Goal: Answer question/provide support: Share knowledge or assist other users

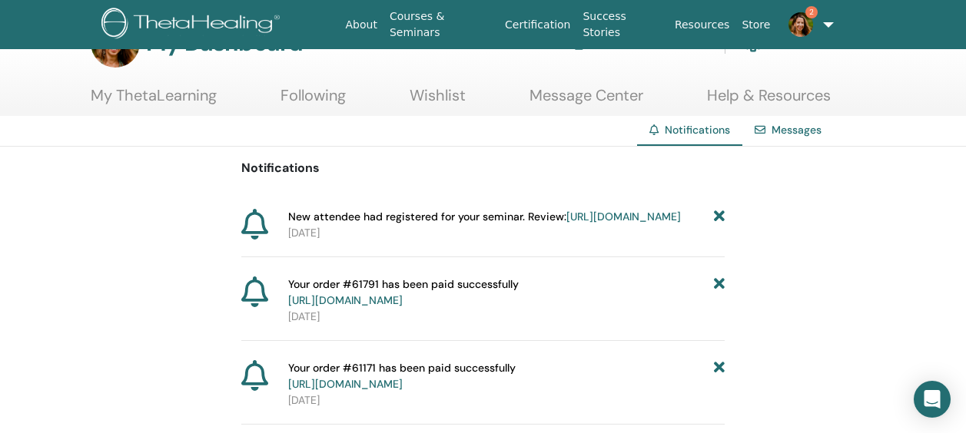
scroll to position [77, 0]
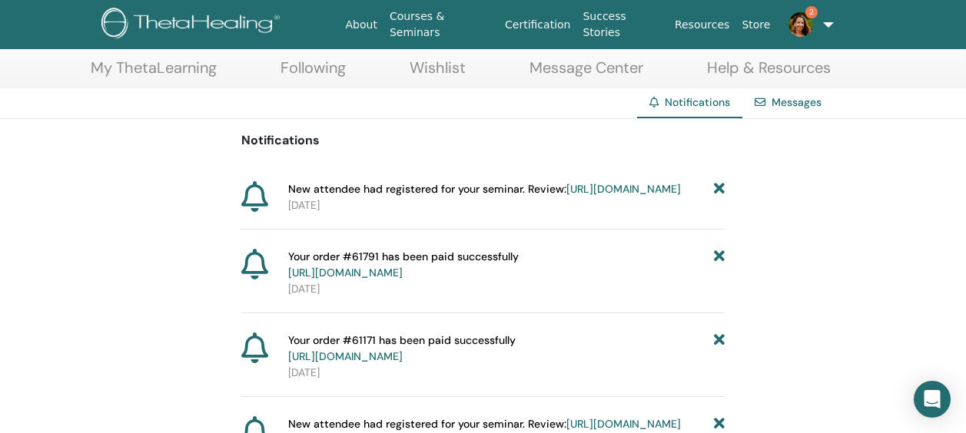
click at [566, 196] on link "[URL][DOMAIN_NAME]" at bounding box center [623, 189] width 114 height 14
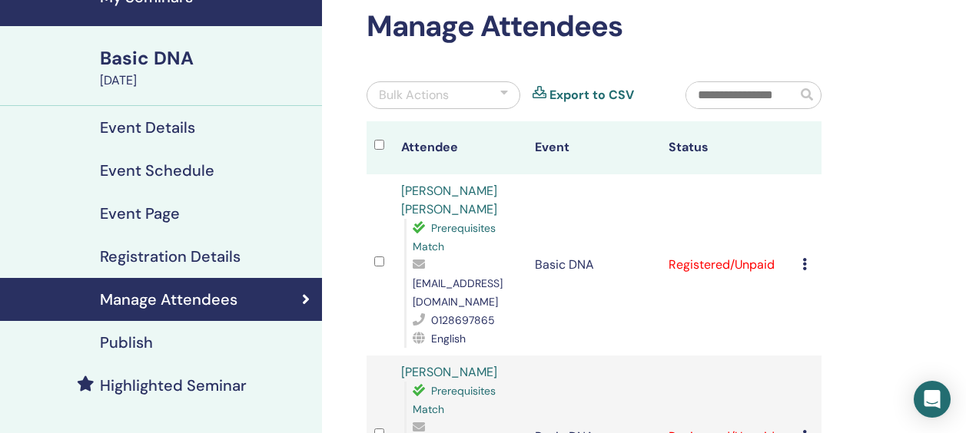
scroll to position [154, 0]
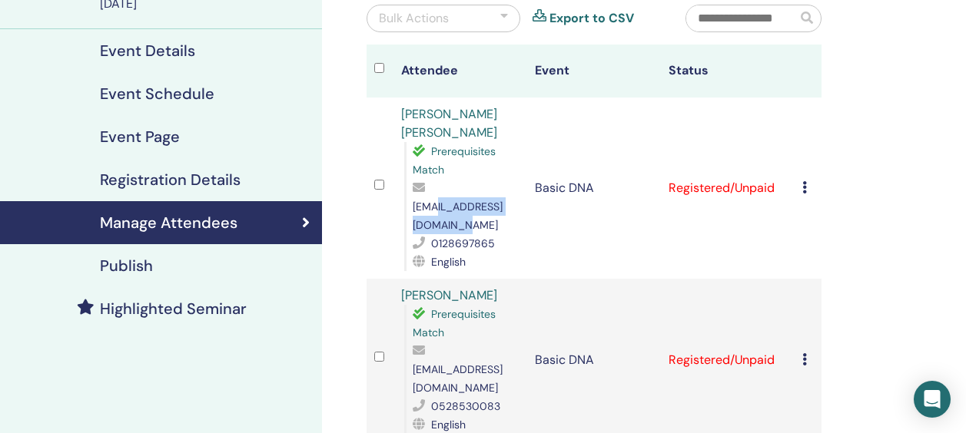
drag, startPoint x: 546, startPoint y: 207, endPoint x: 432, endPoint y: 207, distance: 113.7
click at [432, 207] on span "christ_rasunil@yahoo.com" at bounding box center [458, 216] width 90 height 32
drag, startPoint x: 432, startPoint y: 207, endPoint x: 633, endPoint y: 214, distance: 201.5
click at [633, 214] on td "Basic DNA" at bounding box center [594, 188] width 134 height 181
click at [803, 181] on icon at bounding box center [804, 187] width 5 height 12
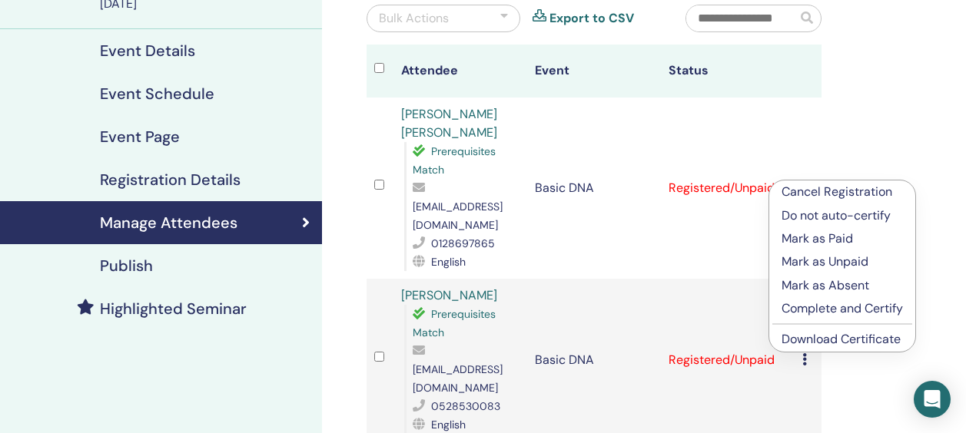
click at [639, 279] on td "Basic DNA" at bounding box center [594, 360] width 134 height 163
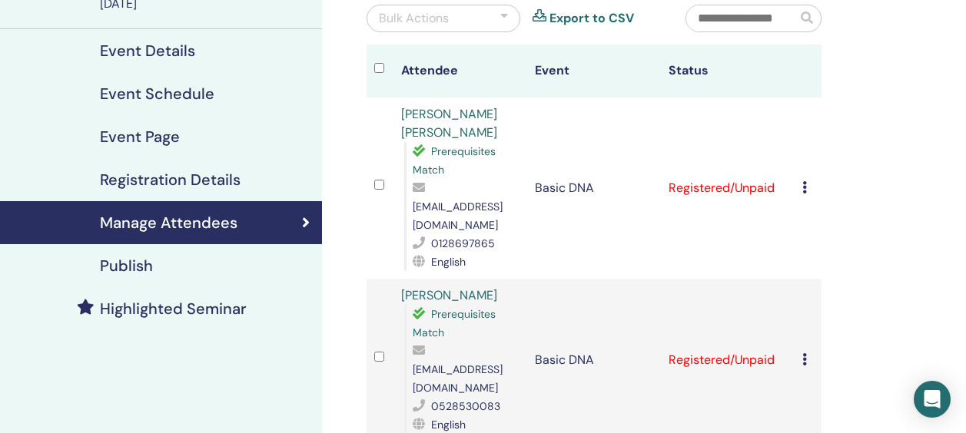
click at [456, 113] on link "Amanda Suk Feng Amanda" at bounding box center [449, 123] width 96 height 35
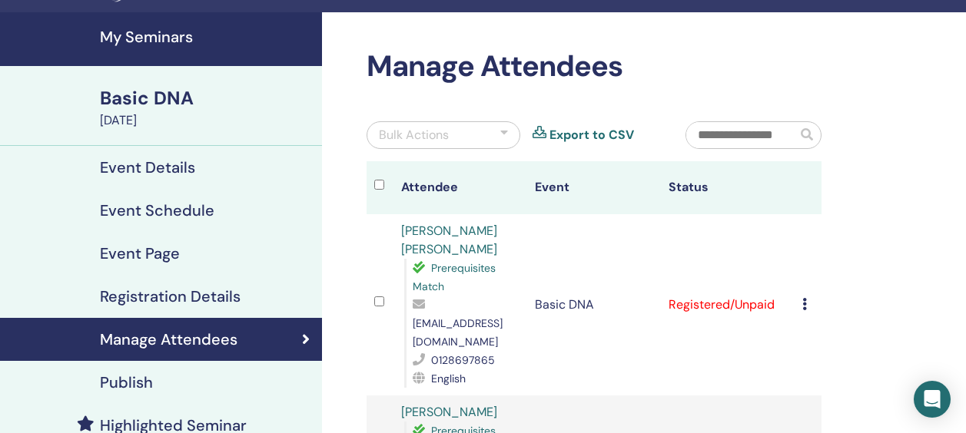
scroll to position [0, 0]
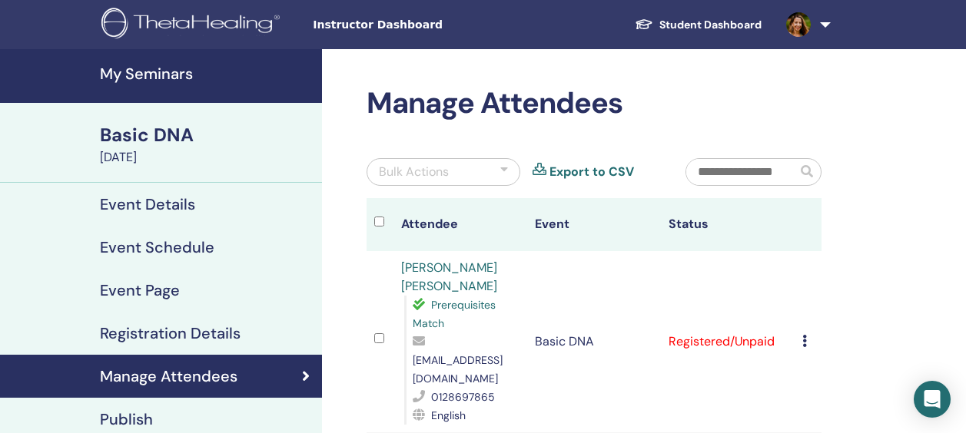
click at [707, 22] on link "Student Dashboard" at bounding box center [697, 25] width 151 height 28
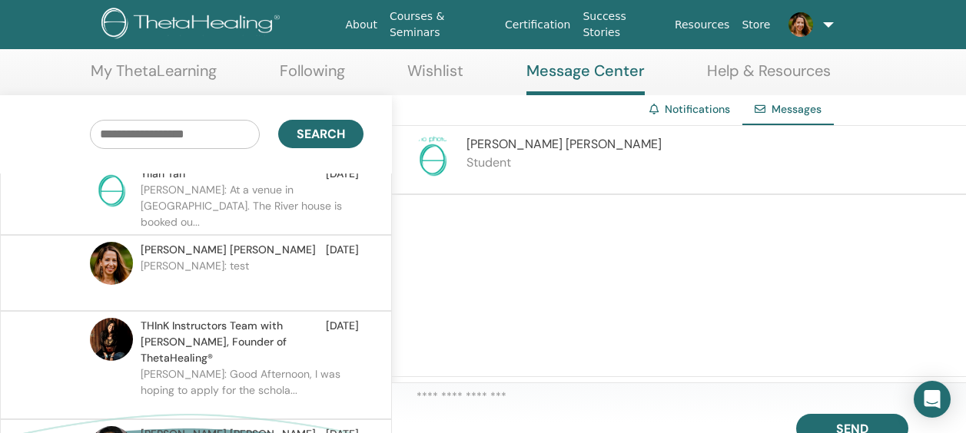
scroll to position [95, 0]
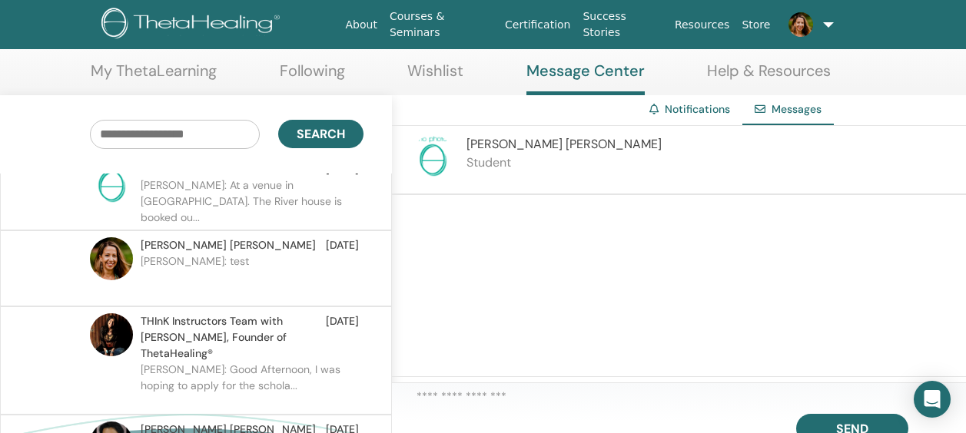
click at [227, 362] on p "Ellena: Good Afternoon, I was hoping to apply for the schola..." at bounding box center [252, 385] width 223 height 46
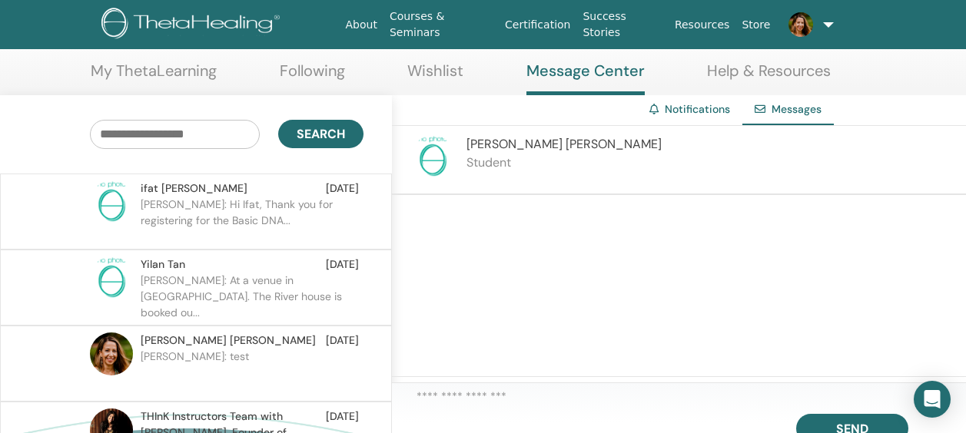
click at [525, 241] on div at bounding box center [679, 286] width 574 height 182
click at [479, 280] on div at bounding box center [679, 286] width 574 height 182
click at [746, 302] on div at bounding box center [679, 286] width 574 height 182
click at [745, 301] on div at bounding box center [679, 286] width 574 height 182
click at [593, 392] on textarea at bounding box center [690, 399] width 549 height 22
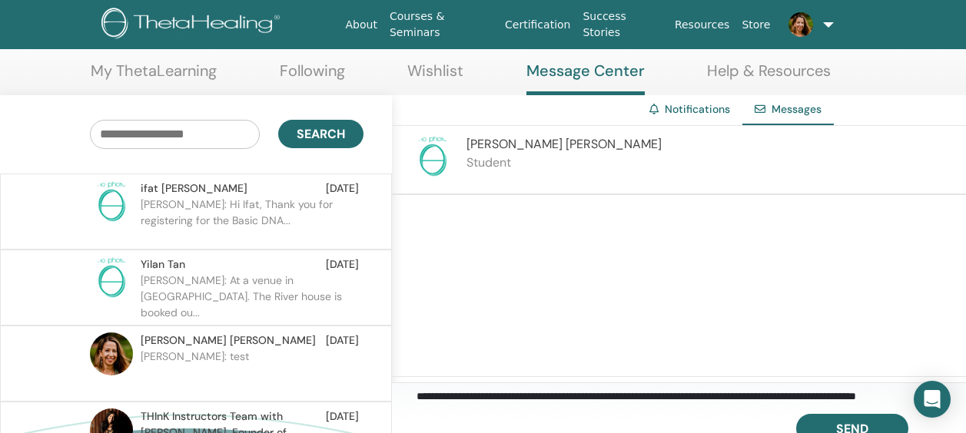
scroll to position [11, 0]
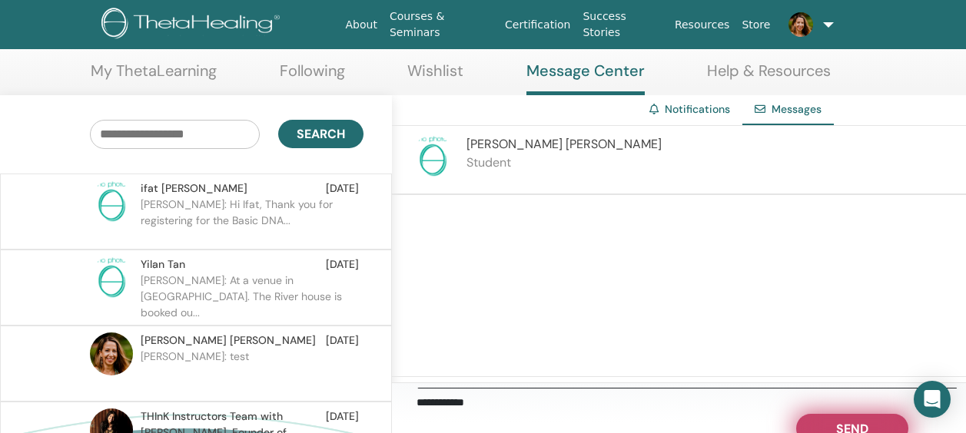
type textarea "**********"
click at [847, 423] on span "Send" at bounding box center [852, 426] width 32 height 11
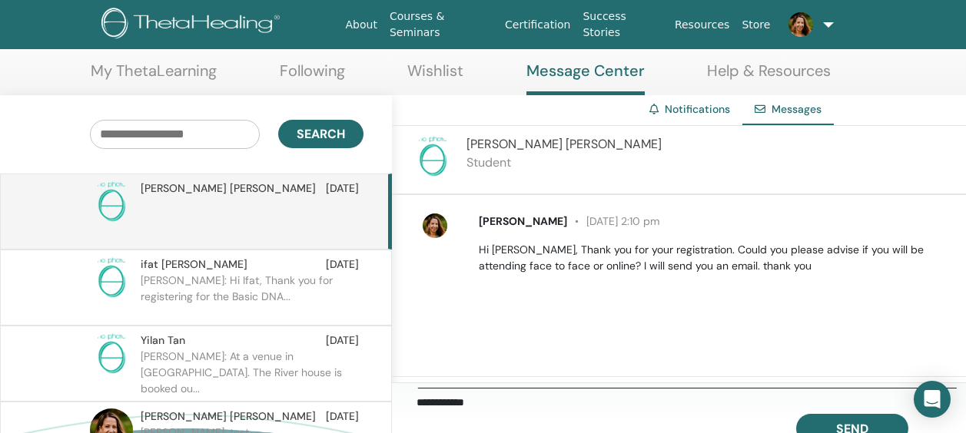
scroll to position [0, 0]
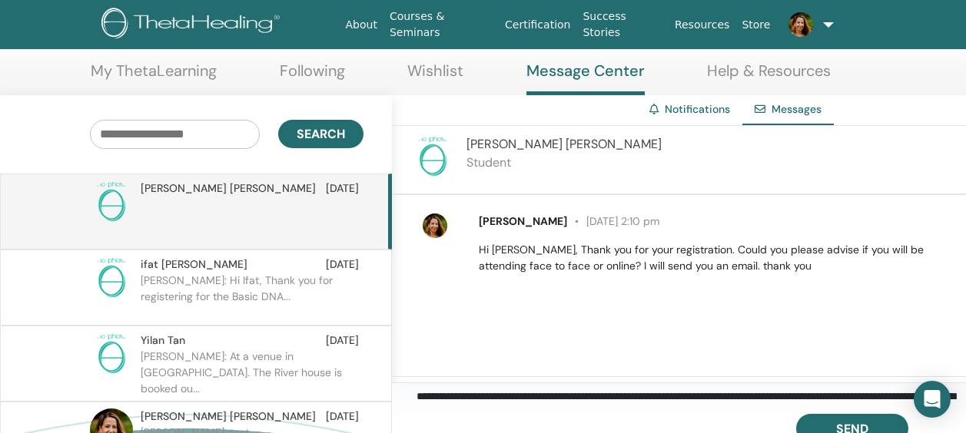
click at [565, 67] on link "Message Center" at bounding box center [585, 78] width 118 height 34
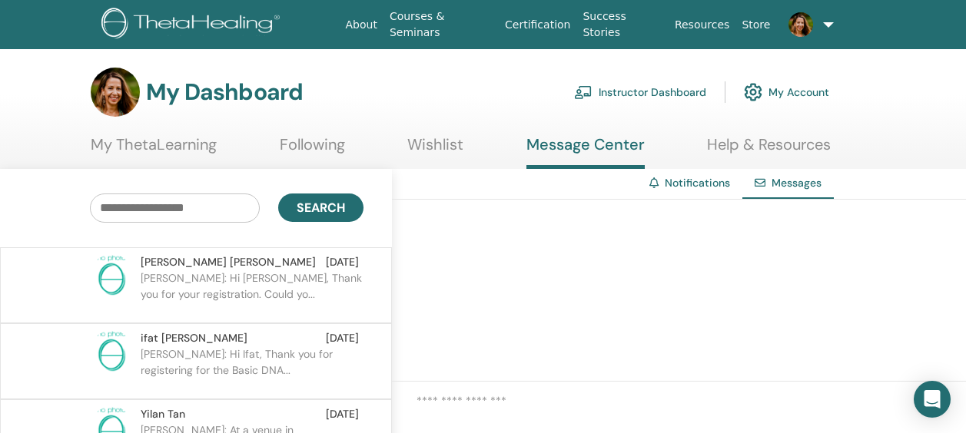
click at [804, 26] on img at bounding box center [800, 24] width 25 height 25
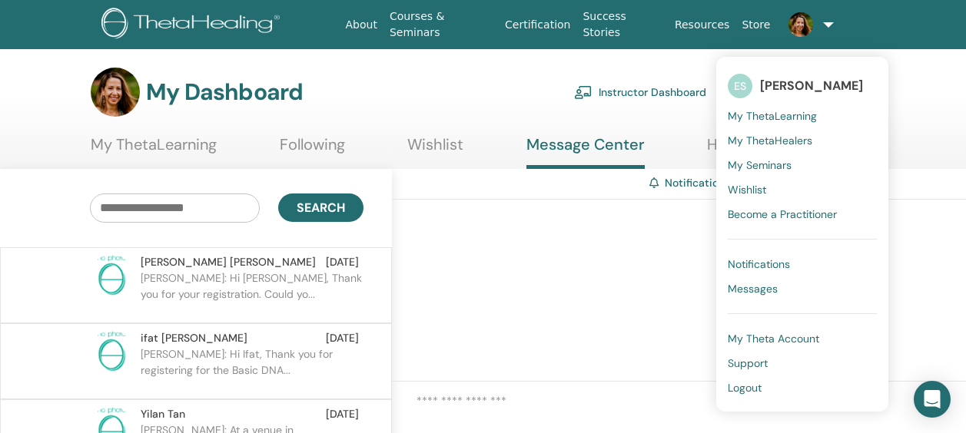
click at [760, 262] on span "Notifications" at bounding box center [759, 264] width 62 height 14
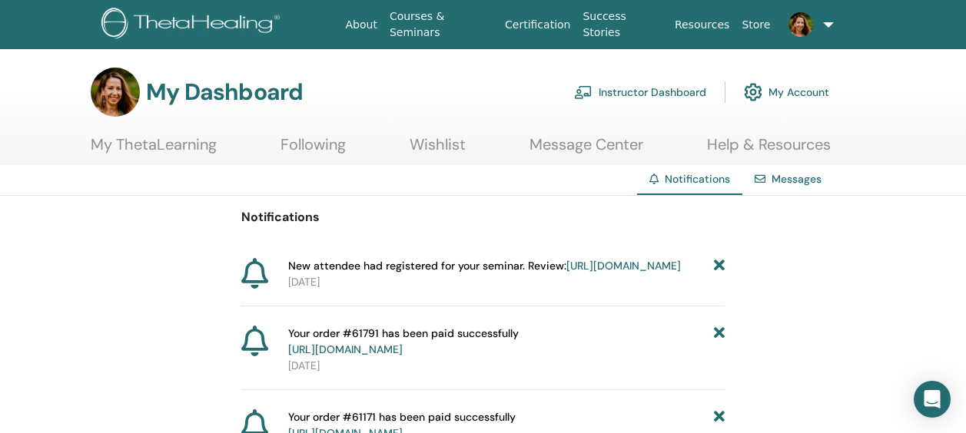
click at [566, 273] on link "[URL][DOMAIN_NAME]" at bounding box center [623, 266] width 114 height 14
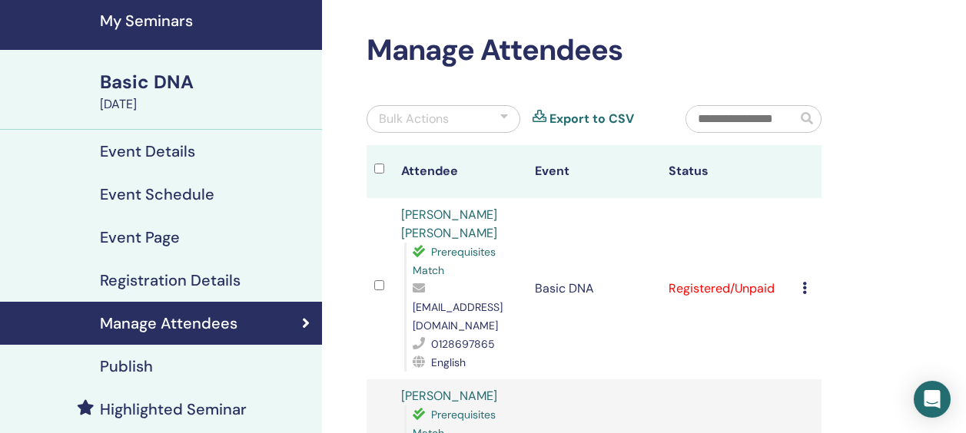
scroll to position [77, 0]
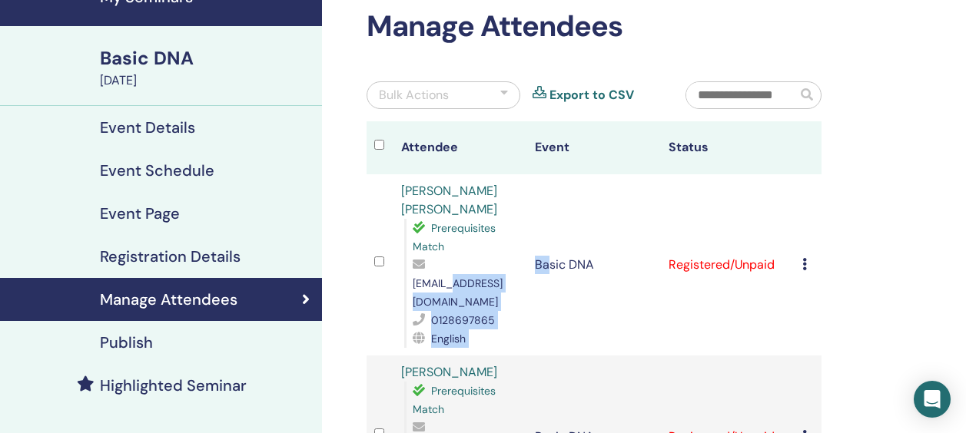
drag, startPoint x: 547, startPoint y: 284, endPoint x: 450, endPoint y: 282, distance: 97.6
click at [450, 282] on tr "[PERSON_NAME] [PERSON_NAME] Prerequisites Match [EMAIL_ADDRESS][DOMAIN_NAME] 01…" at bounding box center [594, 264] width 455 height 181
drag, startPoint x: 450, startPoint y: 282, endPoint x: 546, endPoint y: 285, distance: 96.9
click at [546, 285] on tr "[PERSON_NAME] [PERSON_NAME] Prerequisites Match [EMAIL_ADDRESS][DOMAIN_NAME] 01…" at bounding box center [594, 264] width 455 height 181
click at [549, 288] on td "Basic DNA" at bounding box center [594, 264] width 134 height 181
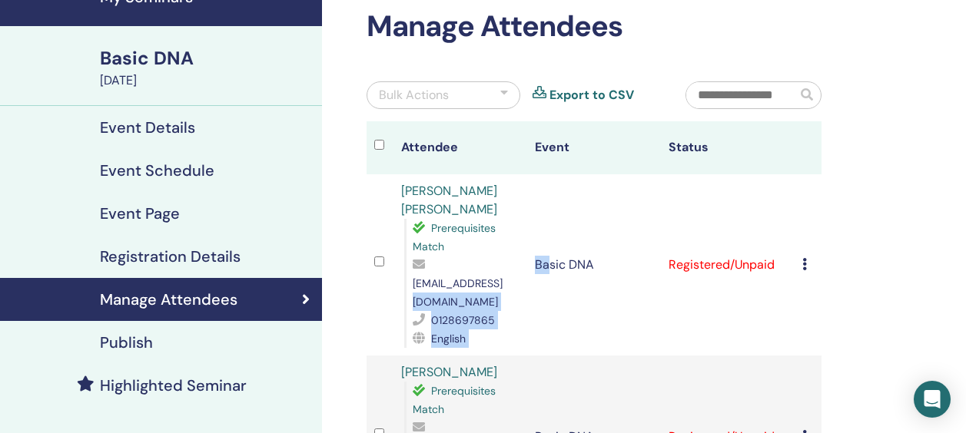
drag, startPoint x: 552, startPoint y: 287, endPoint x: 488, endPoint y: 278, distance: 64.4
click at [488, 278] on tr "Amanda Suk Feng Amanda Prerequisites Match christ_rasunil@yahoo.com 0128697865 …" at bounding box center [594, 264] width 455 height 181
drag, startPoint x: 488, startPoint y: 278, endPoint x: 566, endPoint y: 290, distance: 78.5
click at [572, 299] on td "Basic DNA" at bounding box center [594, 264] width 134 height 181
drag, startPoint x: 546, startPoint y: 284, endPoint x: 476, endPoint y: 289, distance: 70.8
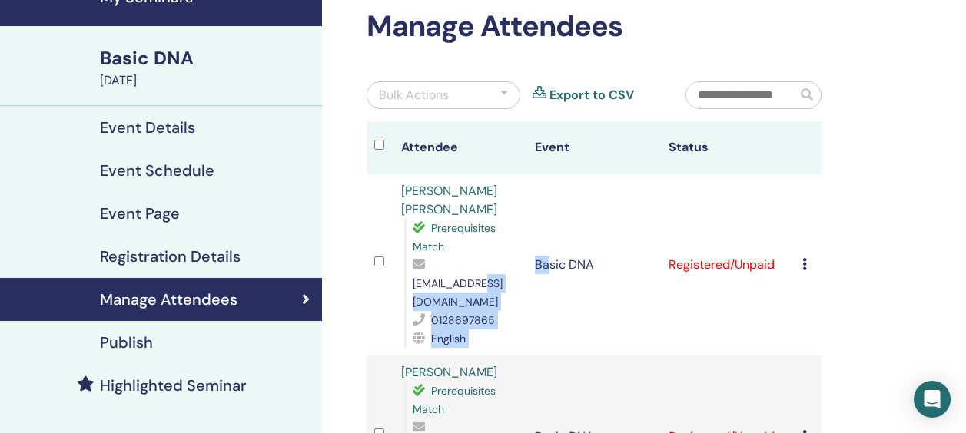
click at [476, 289] on tr "Amanda Suk Feng Amanda Prerequisites Match christ_rasunil@yahoo.com 0128697865 …" at bounding box center [594, 264] width 455 height 181
drag, startPoint x: 476, startPoint y: 289, endPoint x: 402, endPoint y: 291, distance: 73.8
click at [398, 293] on td "Amanda Suk Feng Amanda Prerequisites Match christ_rasunil@yahoo.com 0128697865 …" at bounding box center [460, 264] width 134 height 181
drag, startPoint x: 413, startPoint y: 285, endPoint x: 549, endPoint y: 284, distance: 136.0
click at [549, 284] on tr "Amanda Suk Feng Amanda Prerequisites Match christ_rasunil@yahoo.com 0128697865 …" at bounding box center [594, 264] width 455 height 181
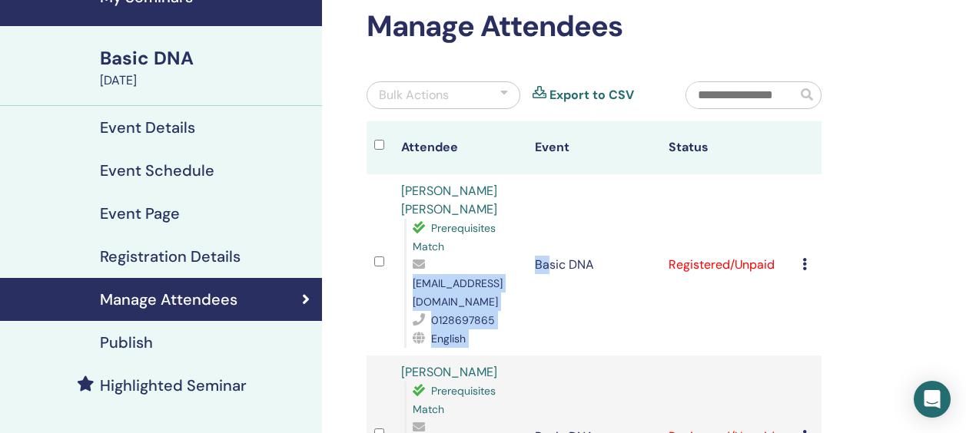
click at [549, 284] on td "Basic DNA" at bounding box center [594, 264] width 134 height 181
drag, startPoint x: 546, startPoint y: 284, endPoint x: 414, endPoint y: 286, distance: 131.4
click at [414, 286] on span "christ_rasunil@yahoo.com" at bounding box center [458, 293] width 90 height 32
copy span "christ_rasunil@yahoo.com"
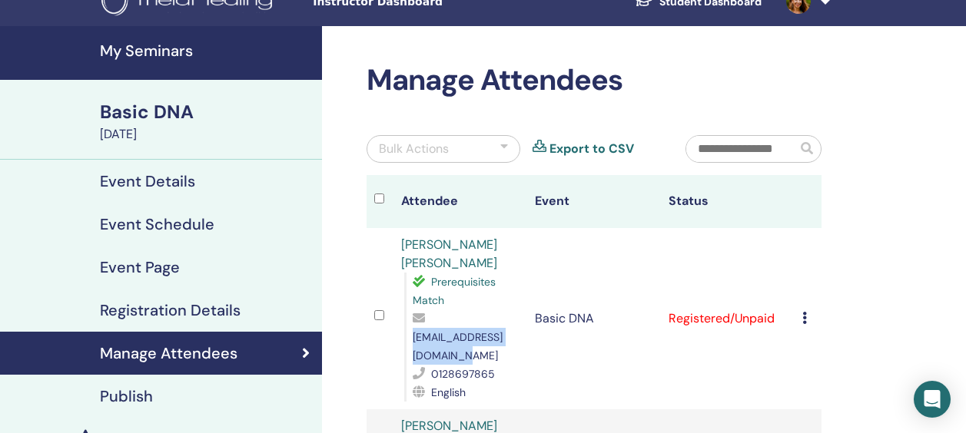
scroll to position [0, 0]
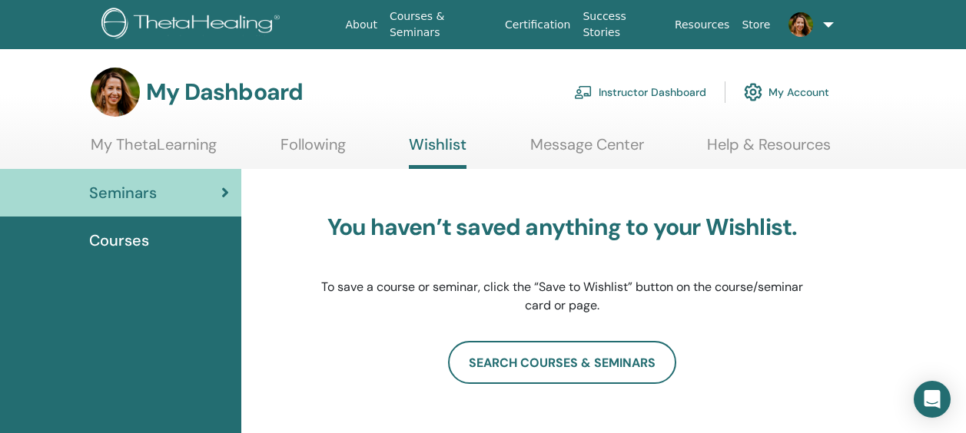
click at [682, 94] on link "Instructor Dashboard" at bounding box center [640, 92] width 132 height 34
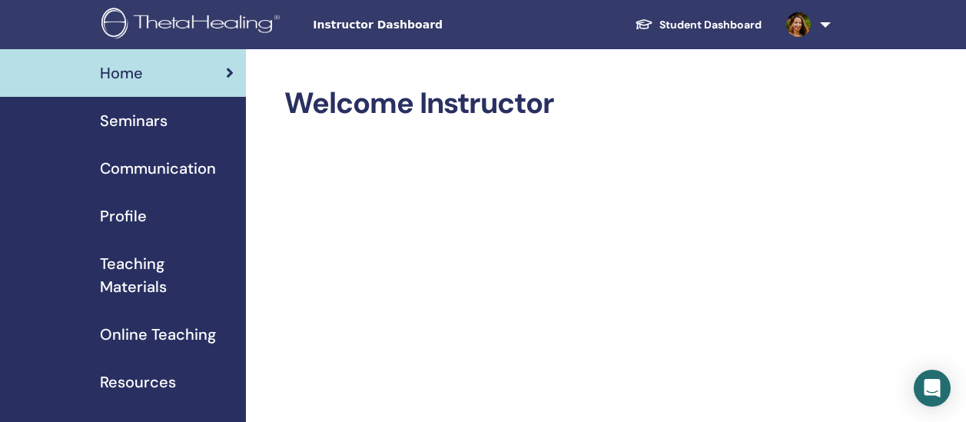
click at [148, 110] on span "Seminars" at bounding box center [134, 120] width 68 height 23
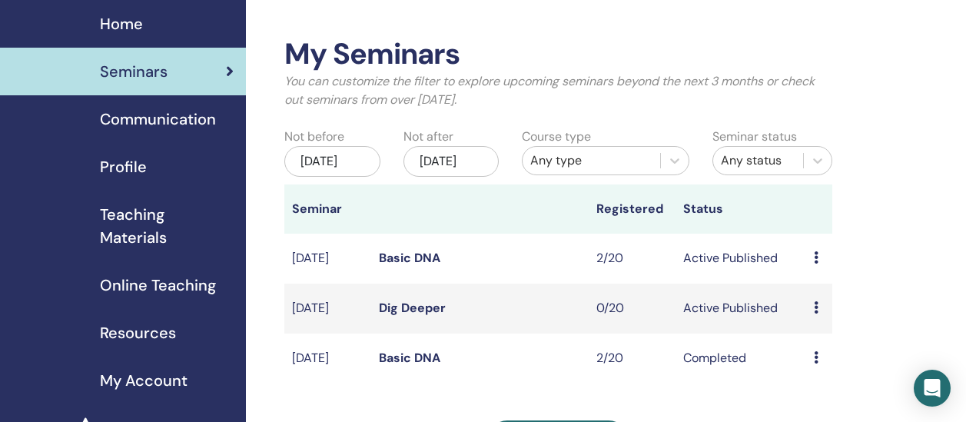
scroll to position [77, 0]
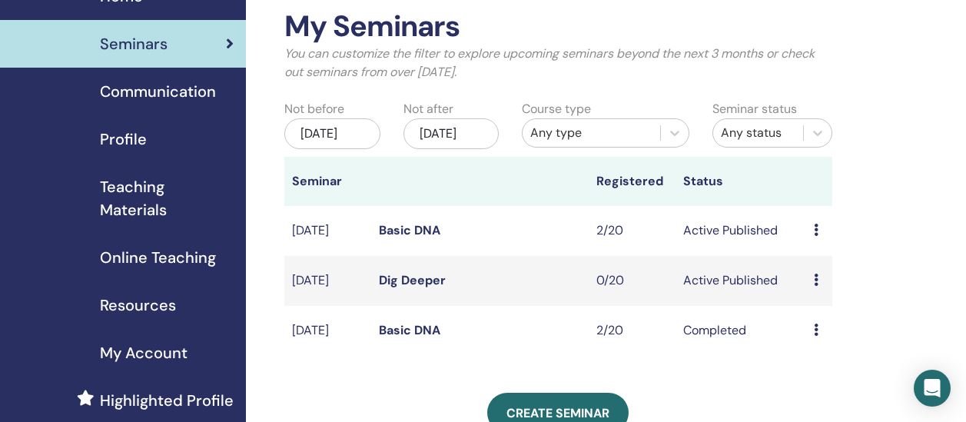
click at [404, 238] on link "Basic DNA" at bounding box center [409, 230] width 61 height 16
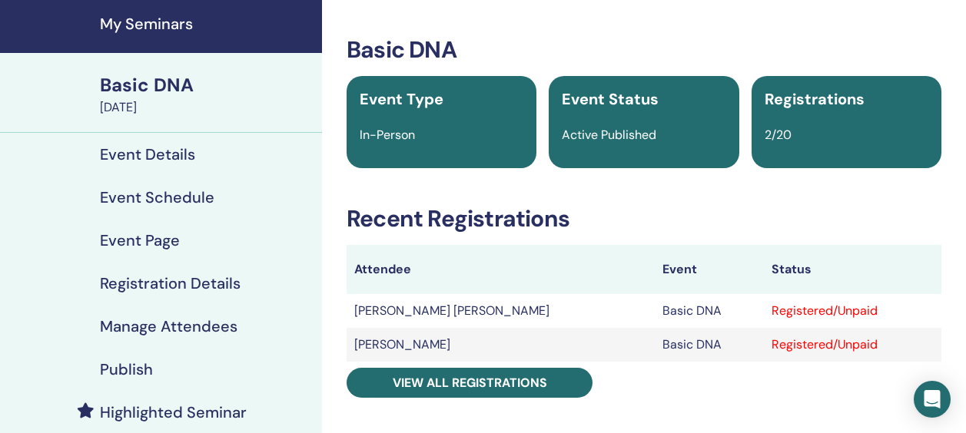
scroll to position [77, 0]
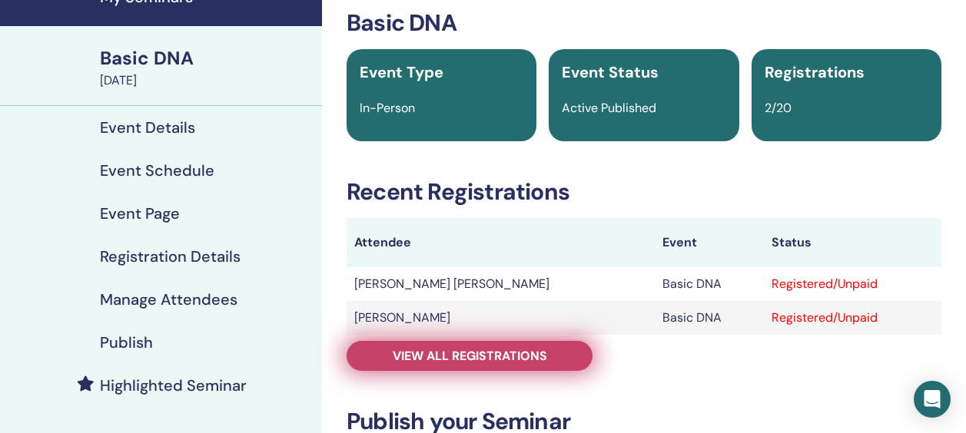
click at [430, 357] on span "View all registrations" at bounding box center [470, 356] width 154 height 16
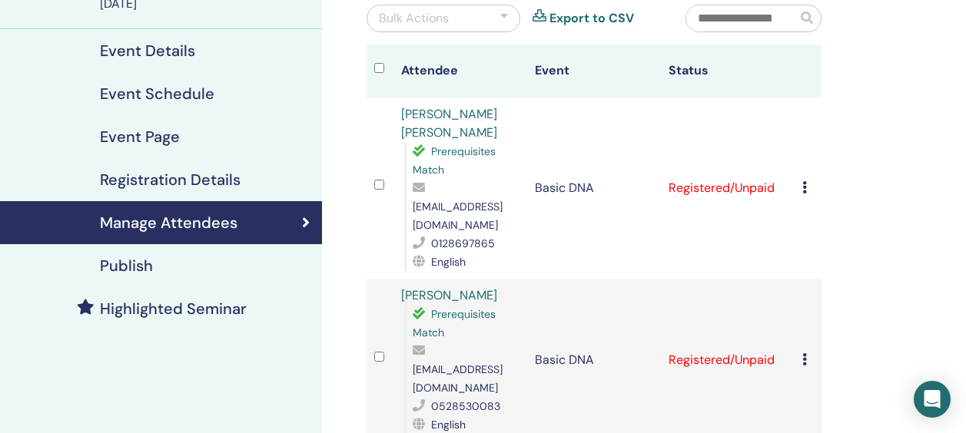
scroll to position [231, 0]
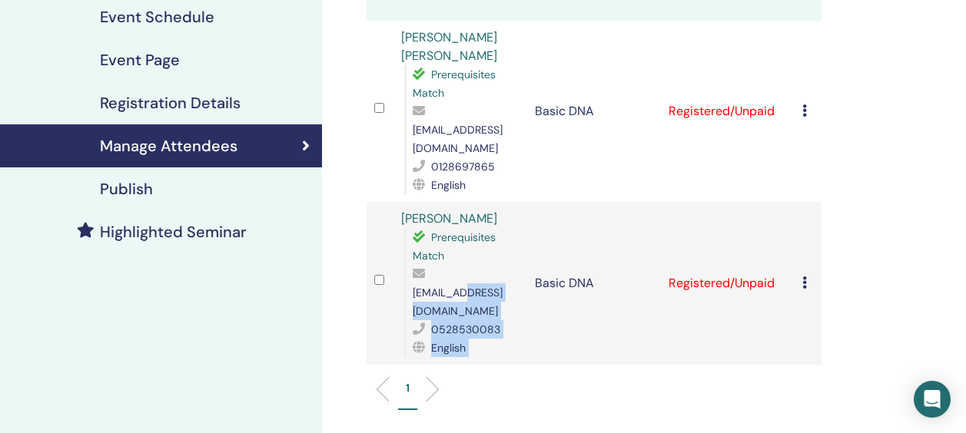
drag, startPoint x: 534, startPoint y: 277, endPoint x: 459, endPoint y: 277, distance: 74.5
click at [459, 277] on tr "[PERSON_NAME] Prerequisites Match [EMAIL_ADDRESS][DOMAIN_NAME] 0528530083 Engli…" at bounding box center [594, 283] width 455 height 163
drag, startPoint x: 459, startPoint y: 277, endPoint x: 544, endPoint y: 280, distance: 84.6
click at [544, 284] on td "Basic DNA" at bounding box center [594, 283] width 134 height 163
drag, startPoint x: 532, startPoint y: 274, endPoint x: 483, endPoint y: 273, distance: 50.0
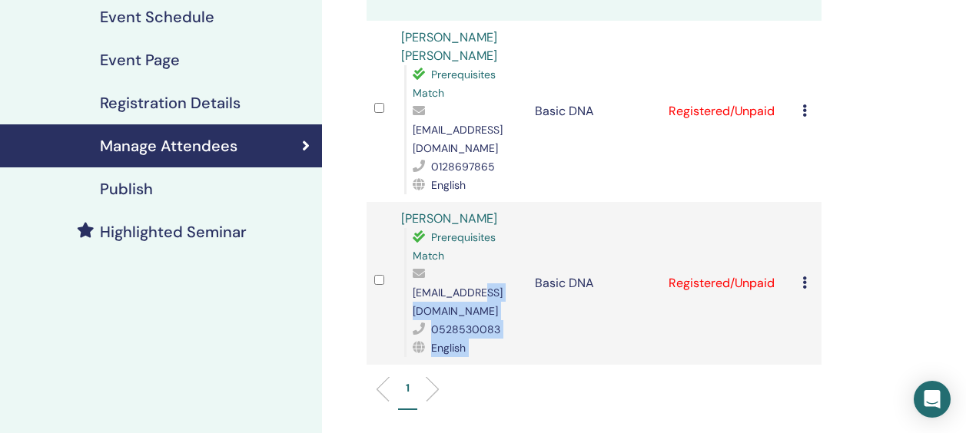
click at [483, 273] on tr "[PERSON_NAME] Prerequisites Match [EMAIL_ADDRESS][DOMAIN_NAME] 0528530083 Engli…" at bounding box center [594, 283] width 455 height 163
drag, startPoint x: 483, startPoint y: 273, endPoint x: 528, endPoint y: 273, distance: 45.3
click at [519, 273] on div "Prerequisites Match [EMAIL_ADDRESS][DOMAIN_NAME] 0528530083 English" at bounding box center [461, 292] width 115 height 129
copy span "[EMAIL_ADDRESS][DOMAIN_NAME]"
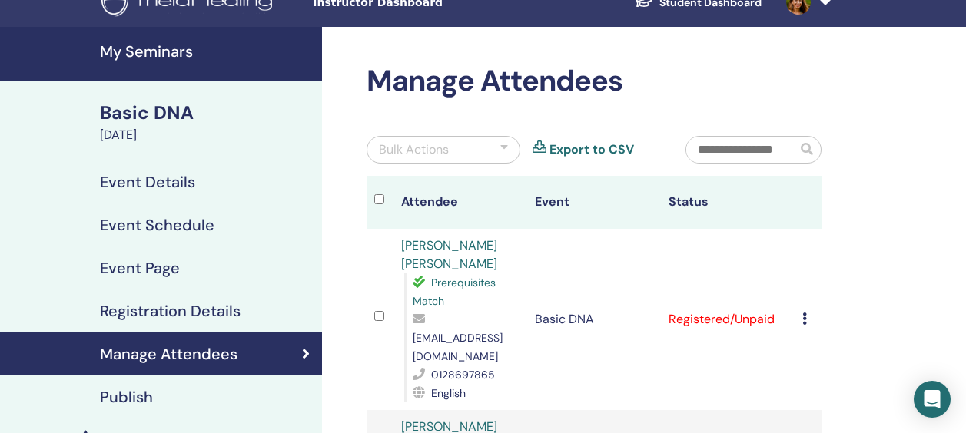
scroll to position [0, 0]
